Goal: Connect with others: Participate in discussion

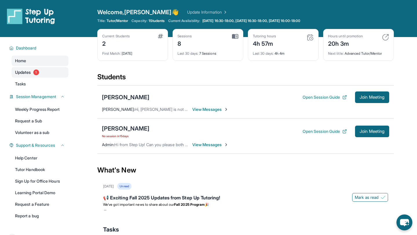
click at [17, 74] on span "Updates" at bounding box center [23, 72] width 16 height 6
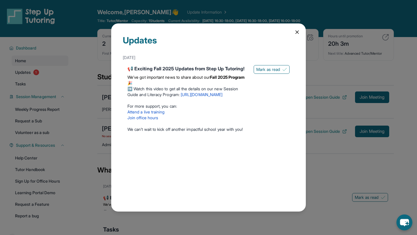
click at [18, 74] on div "Updates September 5th 📢 Exciting Fall 2025 Updates from Step Up Tutoring! We’ve…" at bounding box center [208, 117] width 417 height 235
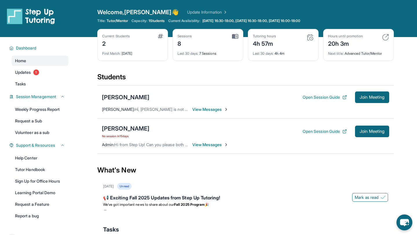
click at [206, 146] on span "View Messages" at bounding box center [210, 145] width 36 height 6
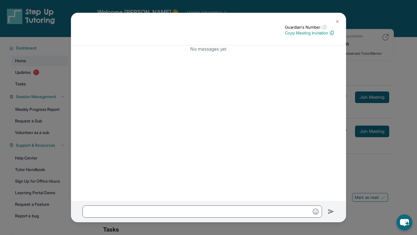
click at [397, 90] on div "Guardian's Number: ⓘ This isn't the guardian's real number — it's a private for…" at bounding box center [208, 117] width 417 height 235
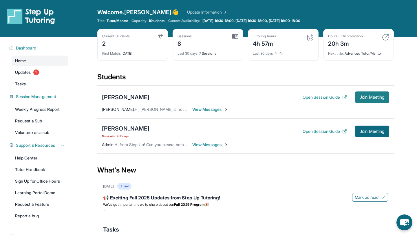
click at [364, 101] on button "Join Meeting" at bounding box center [372, 97] width 34 height 12
